Goal: Find specific page/section: Find specific page/section

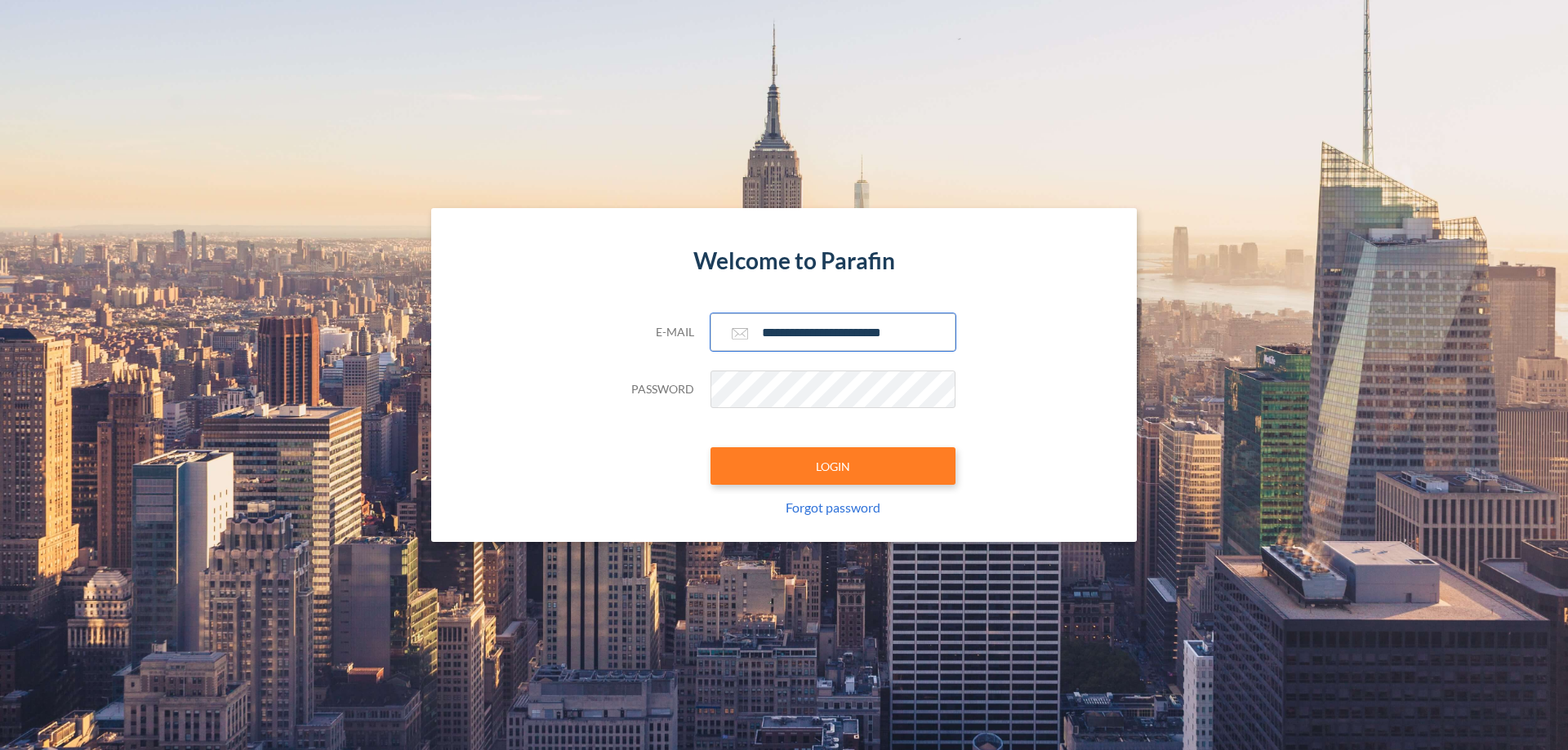
type input "**********"
click at [833, 467] on button "LOGIN" at bounding box center [833, 467] width 245 height 37
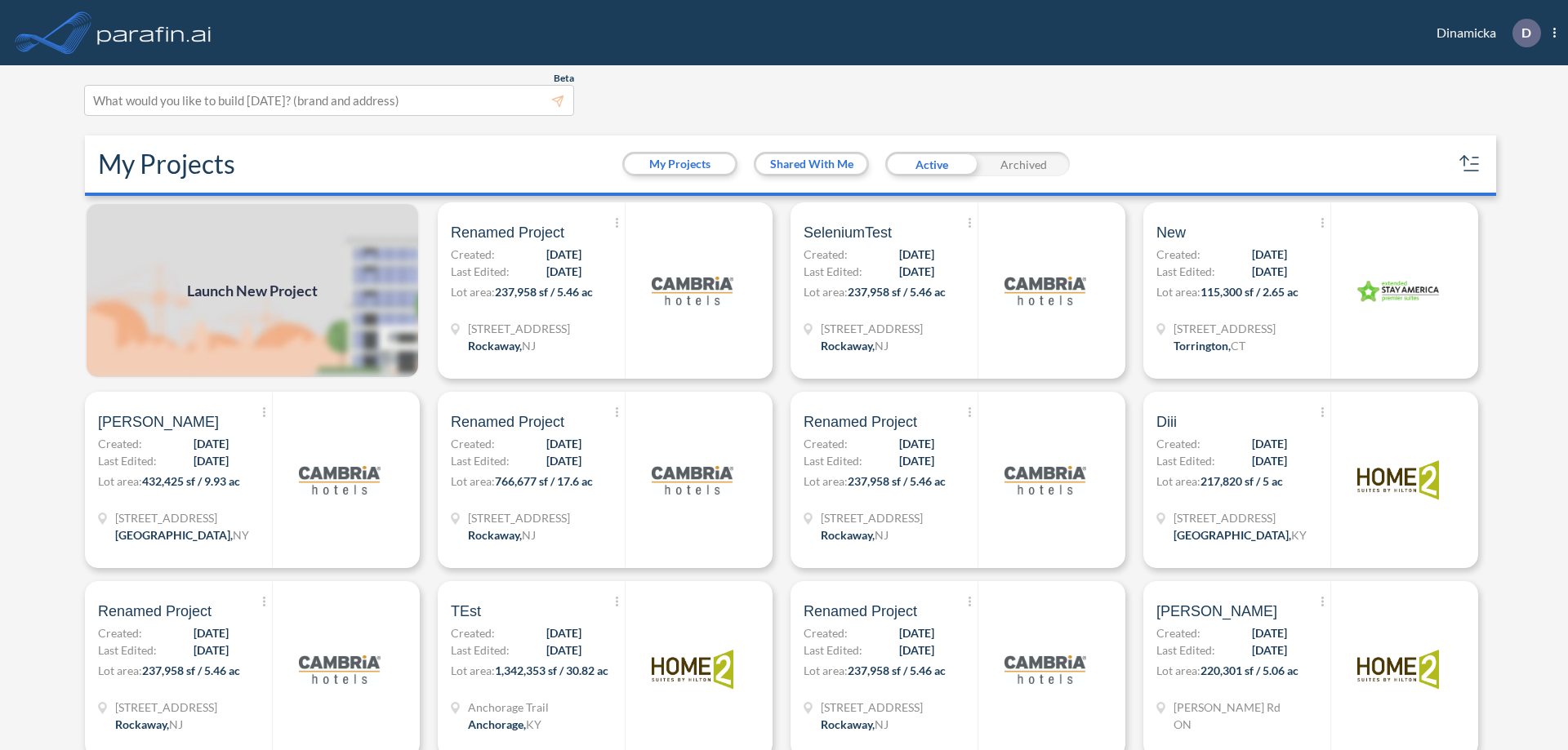
scroll to position [4, 0]
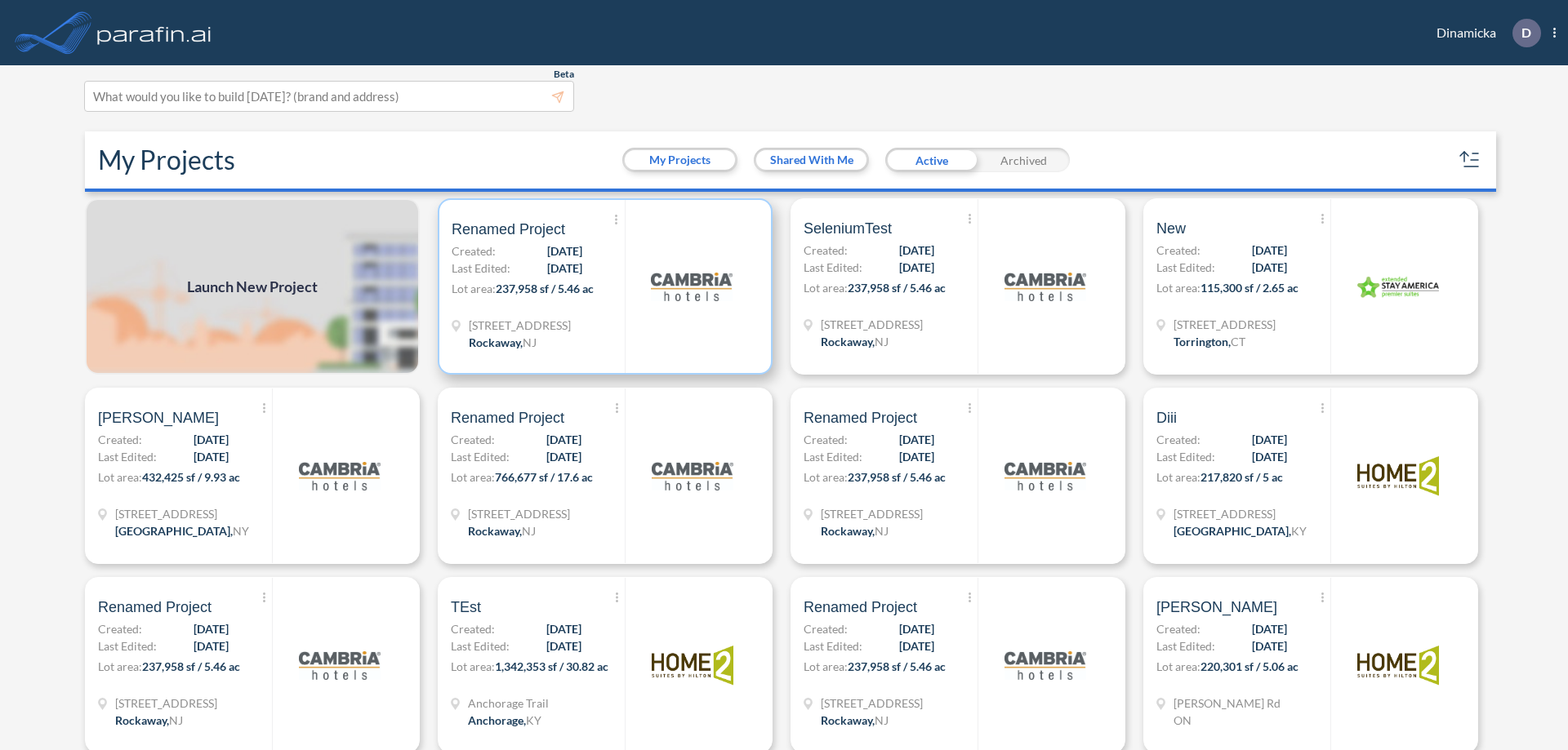
click at [601, 286] on p "Lot area: 237,958 sf / 5.46 ac" at bounding box center [538, 291] width 173 height 24
